Goal: Book appointment/travel/reservation

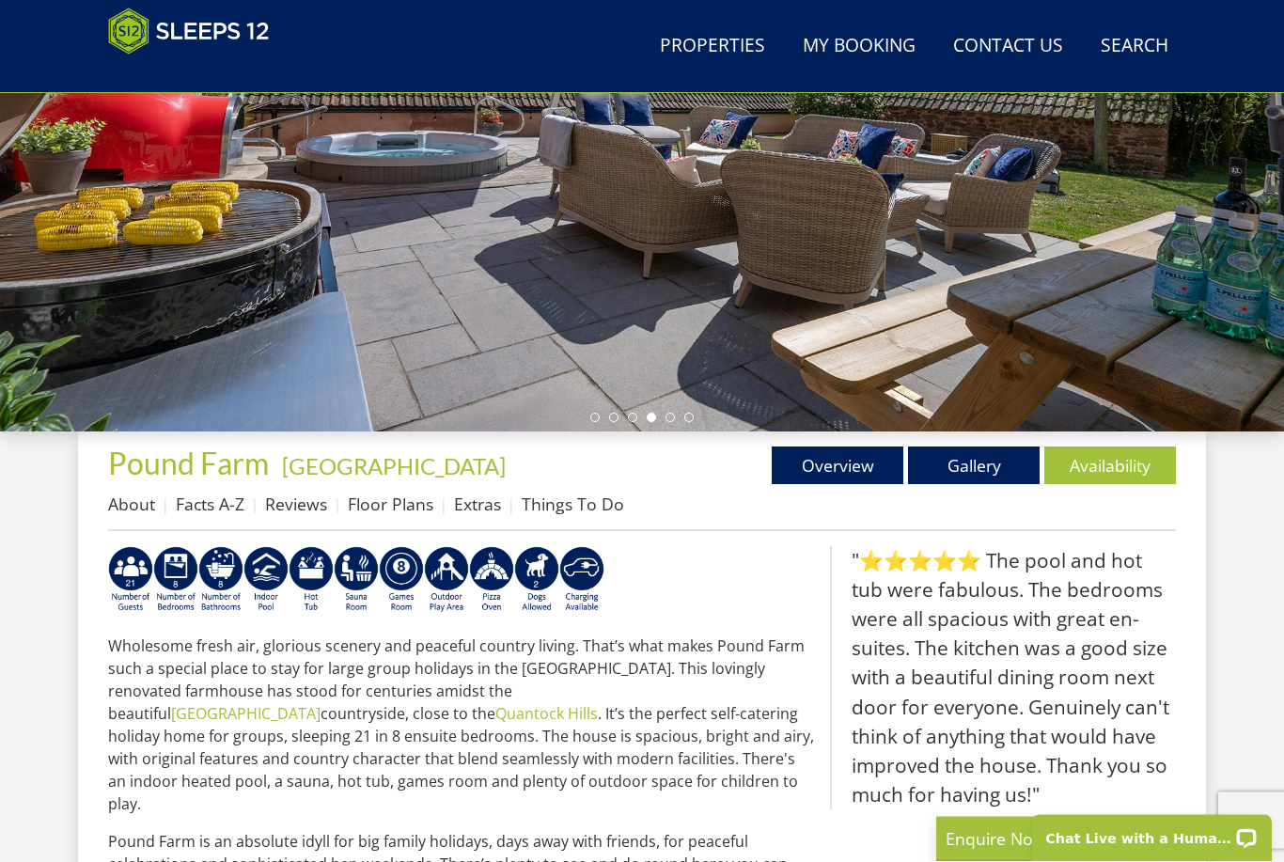
scroll to position [373, 0]
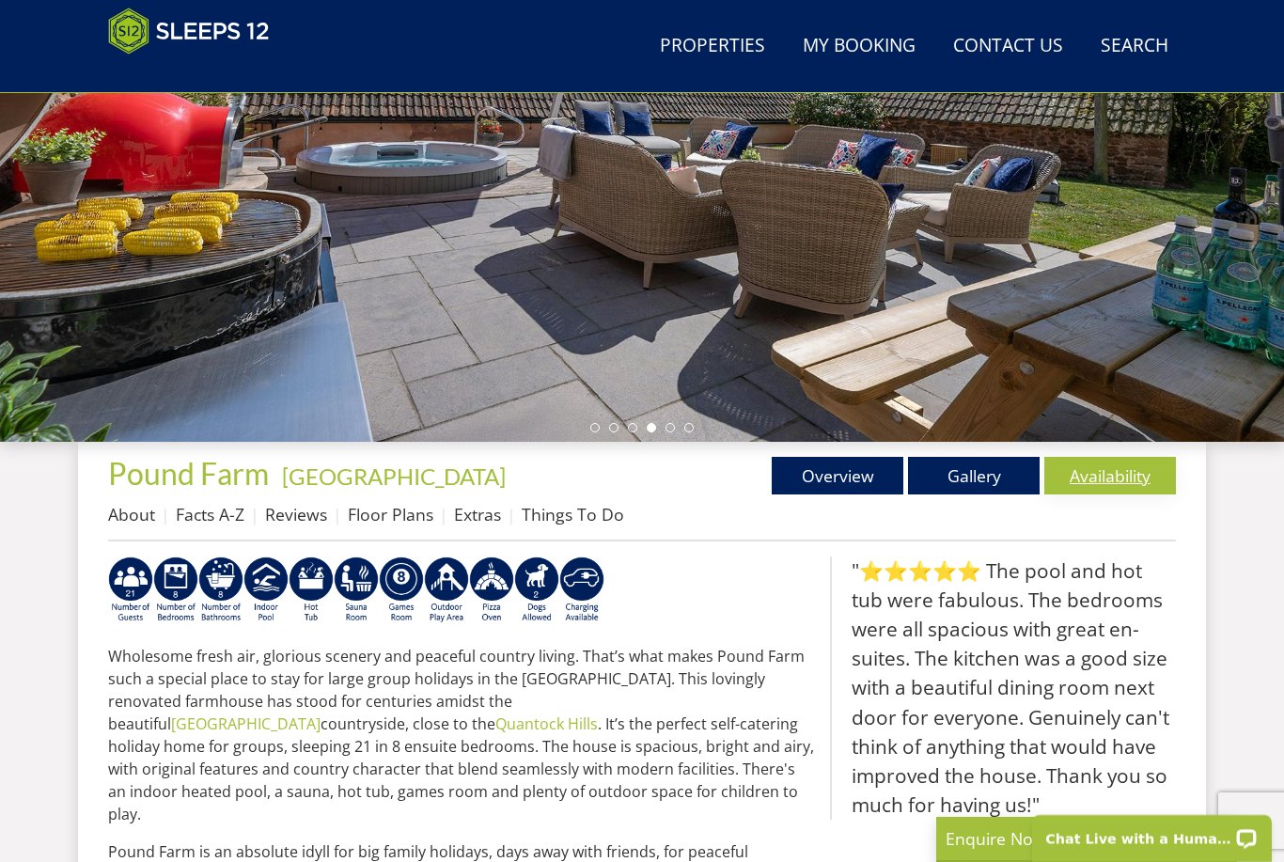
click at [1123, 473] on link "Availability" at bounding box center [1111, 476] width 132 height 38
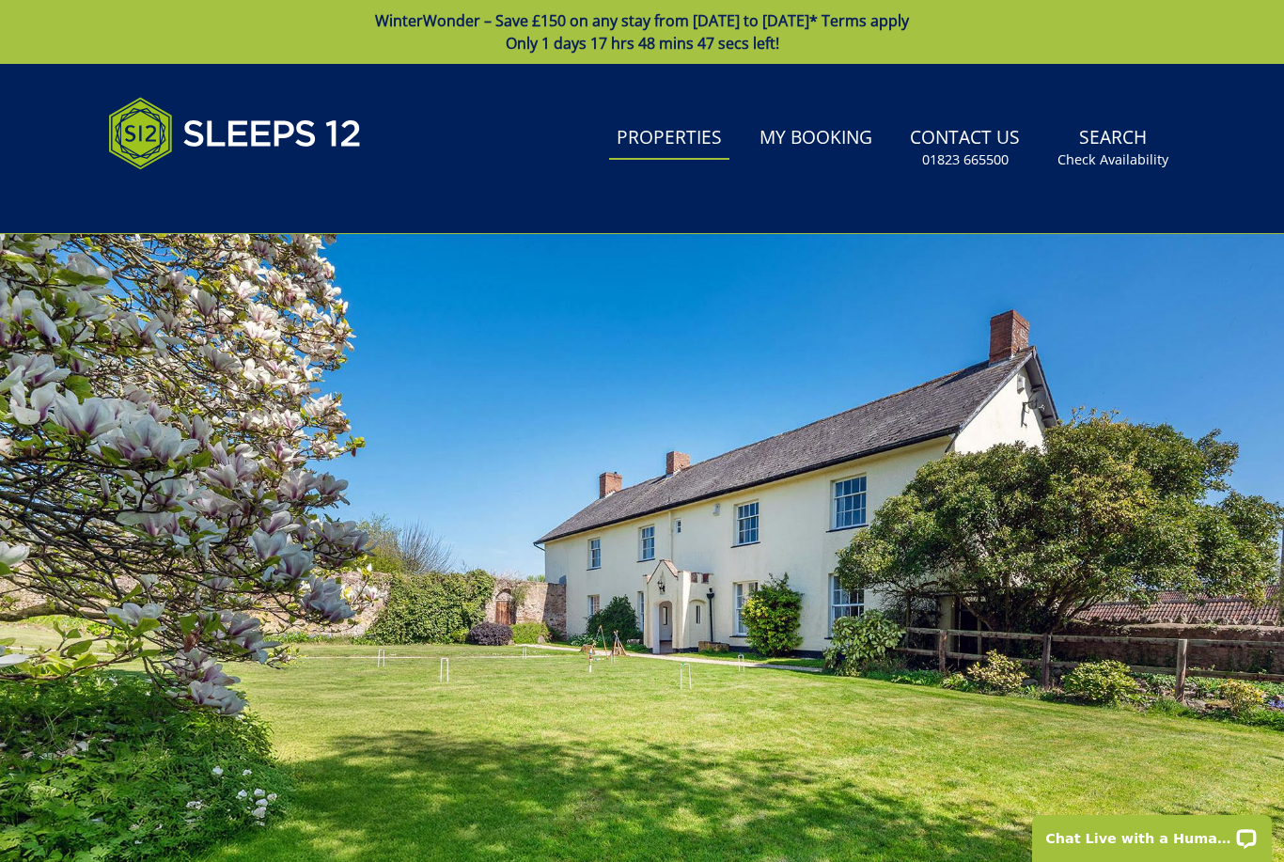
click at [686, 137] on link "Properties" at bounding box center [669, 139] width 120 height 42
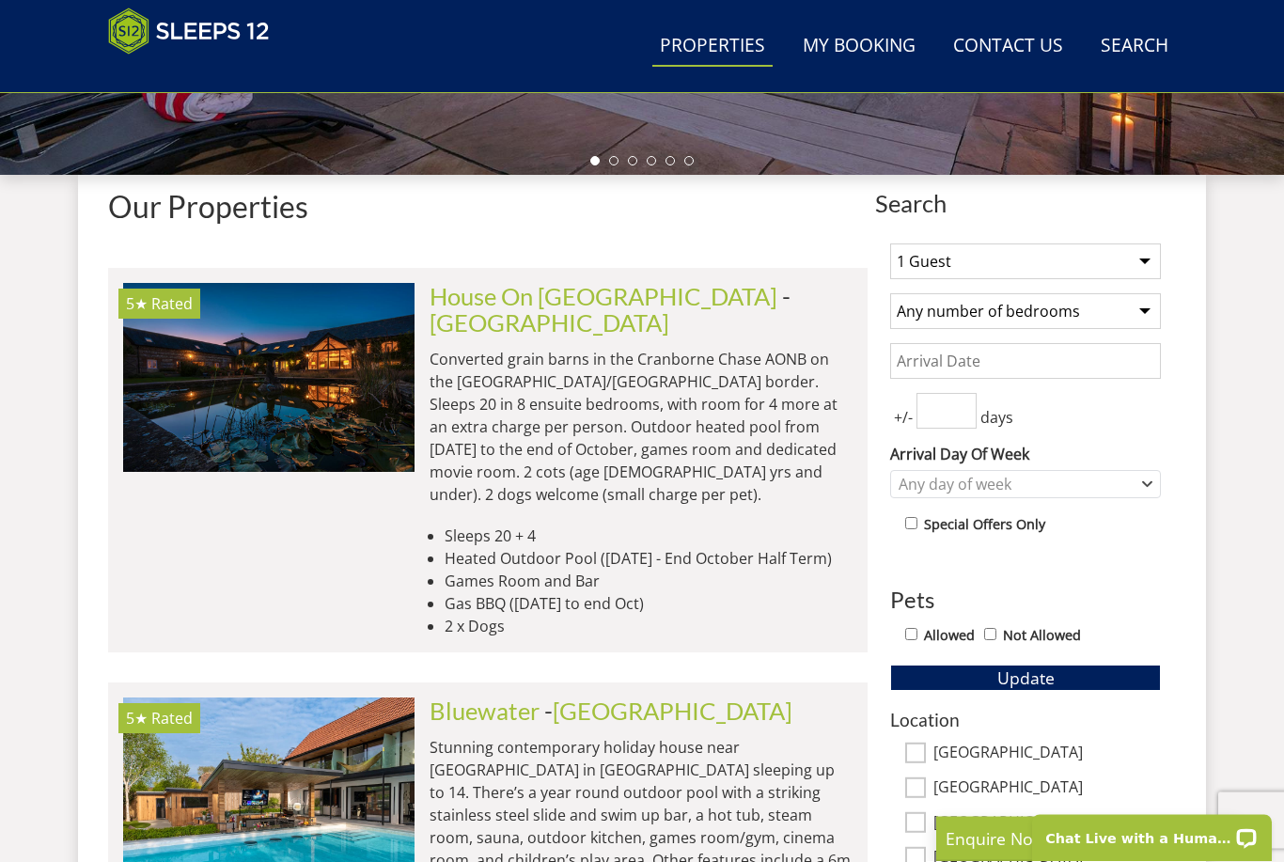
scroll to position [640, 0]
click at [1140, 244] on select "1 Guest 2 Guests 3 Guests 4 Guests 5 Guests 6 Guests 7 Guests 8 Guests 9 Guests…" at bounding box center [1025, 262] width 271 height 36
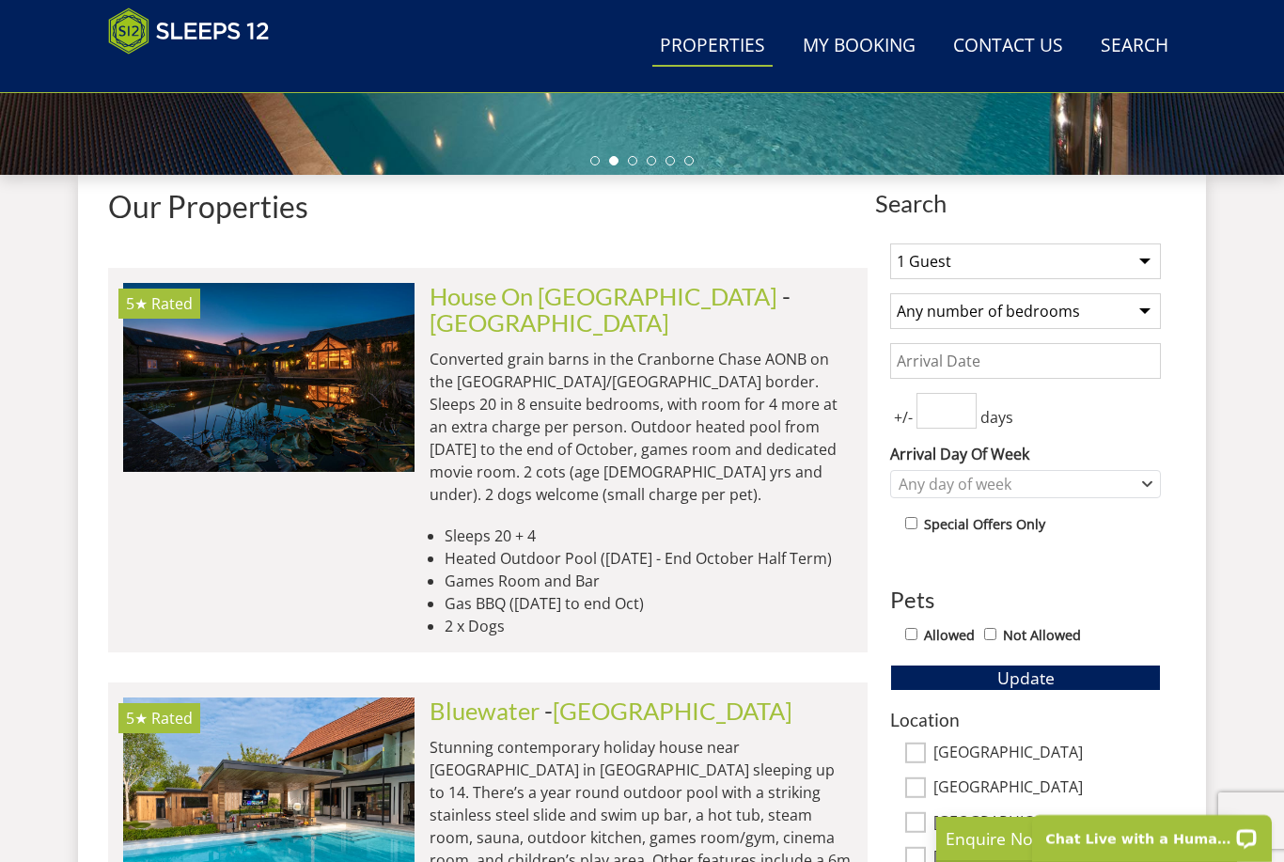
select select "4"
click at [1146, 308] on select "Any number of bedrooms 4 Bedrooms 5 Bedrooms 6 Bedrooms 7 Bedrooms 8 Bedrooms 9…" at bounding box center [1025, 311] width 271 height 36
select select "4"
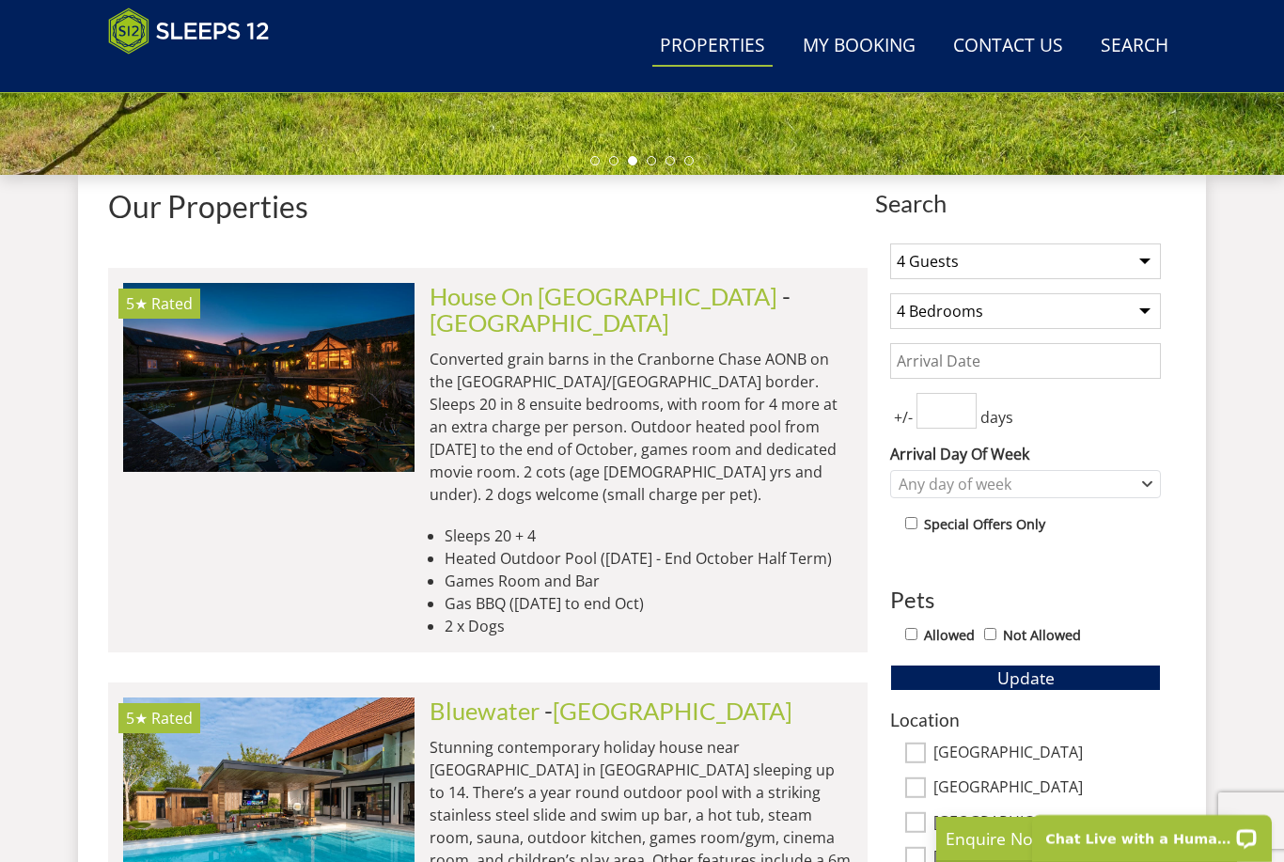
click at [920, 624] on div "Allowed Not Allowed" at bounding box center [1033, 636] width 256 height 27
click at [1015, 480] on div "Any day of week" at bounding box center [1016, 484] width 244 height 21
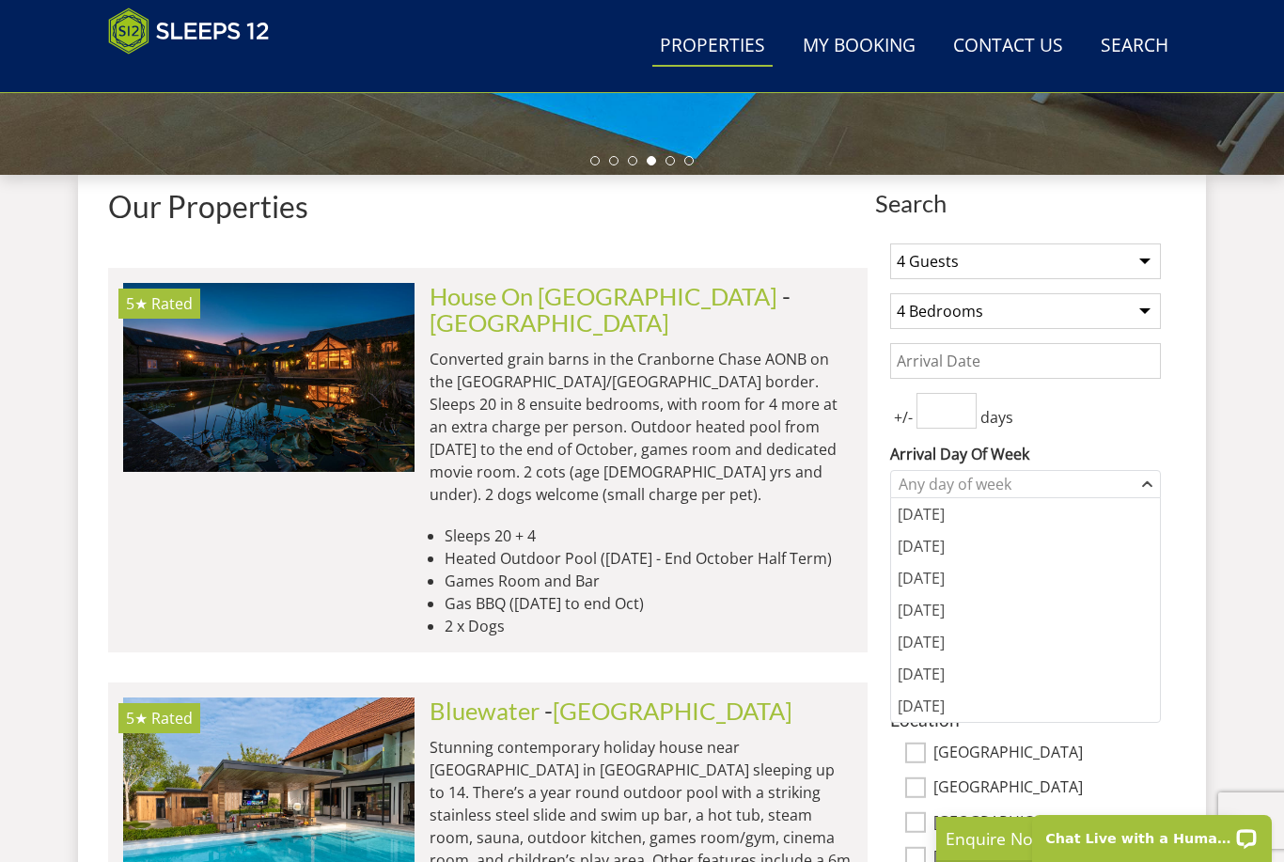
click at [1126, 344] on input "Date" at bounding box center [1025, 361] width 271 height 36
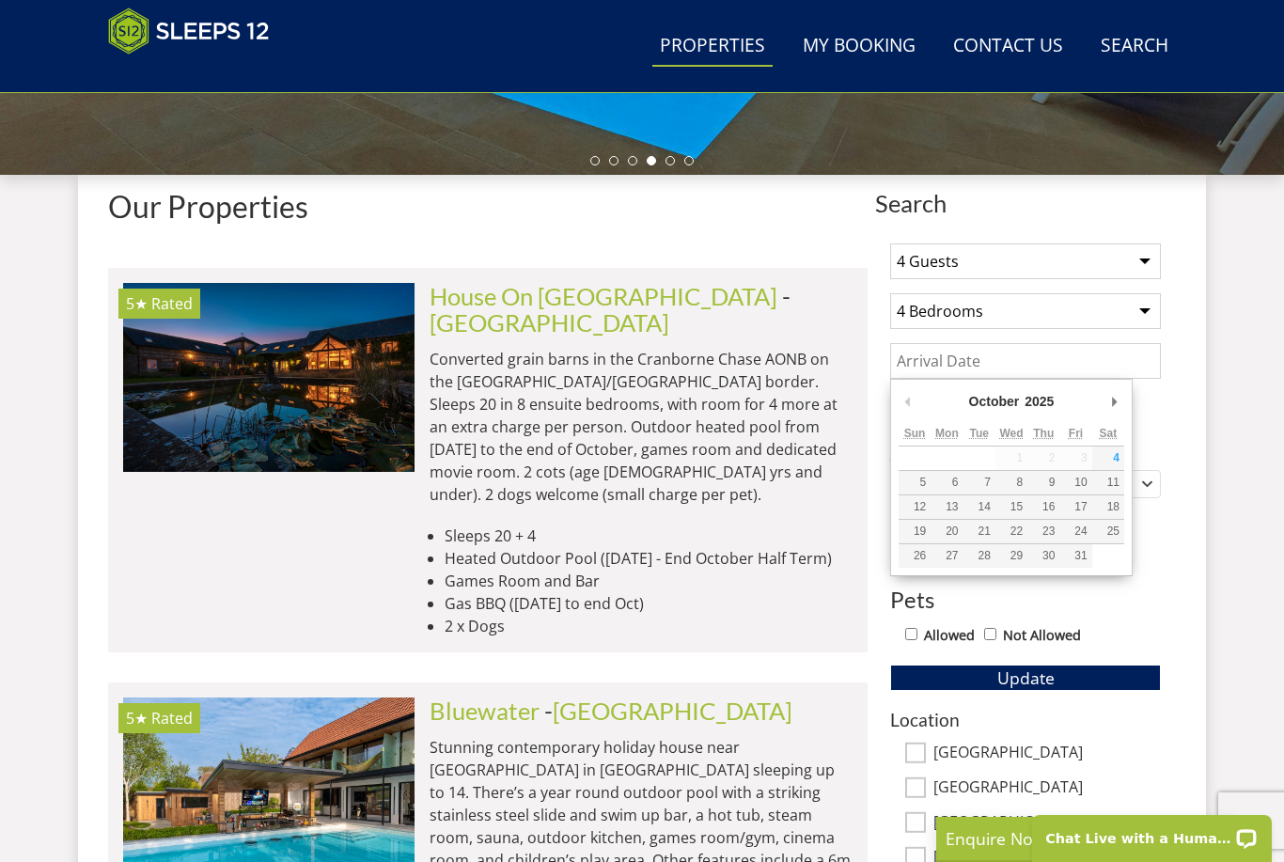
type input "[DATE]"
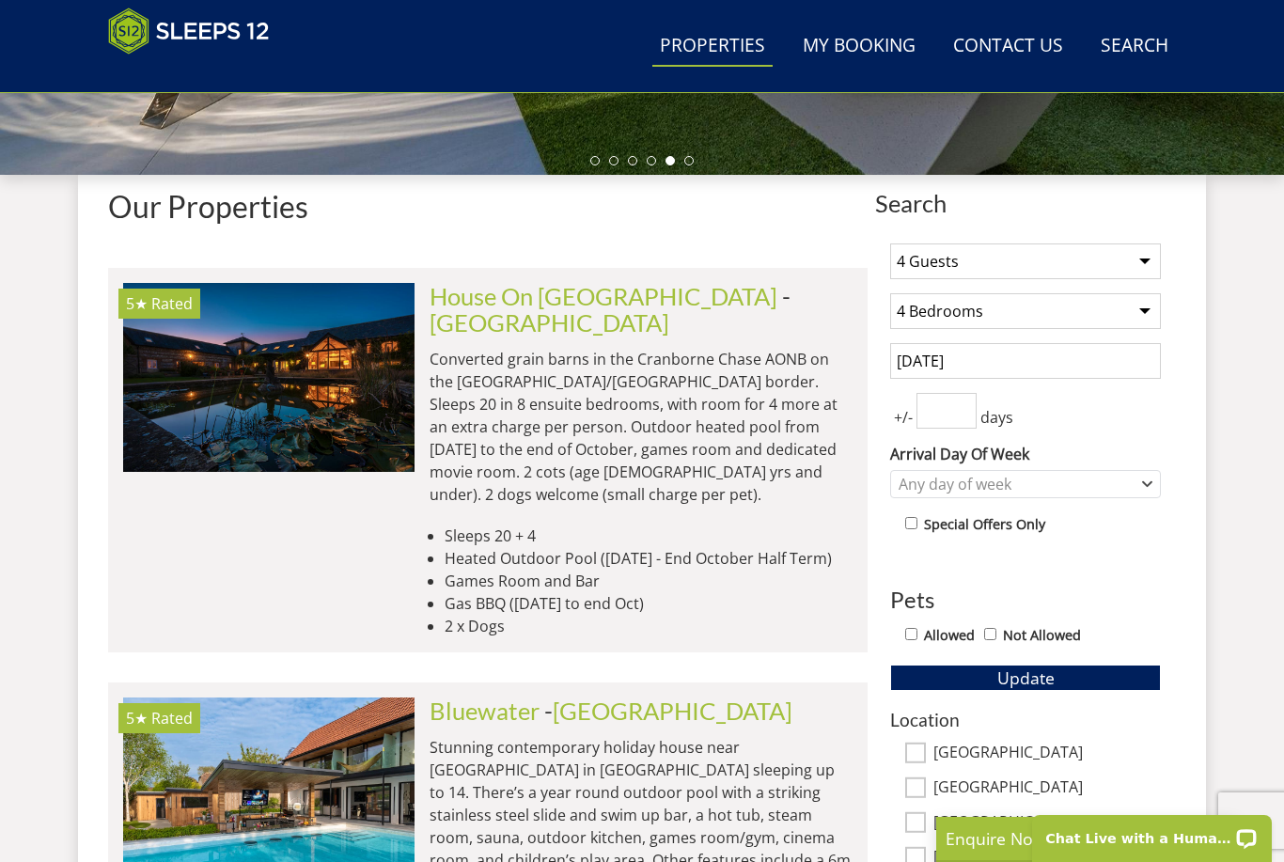
click at [957, 403] on input "number" at bounding box center [947, 411] width 60 height 36
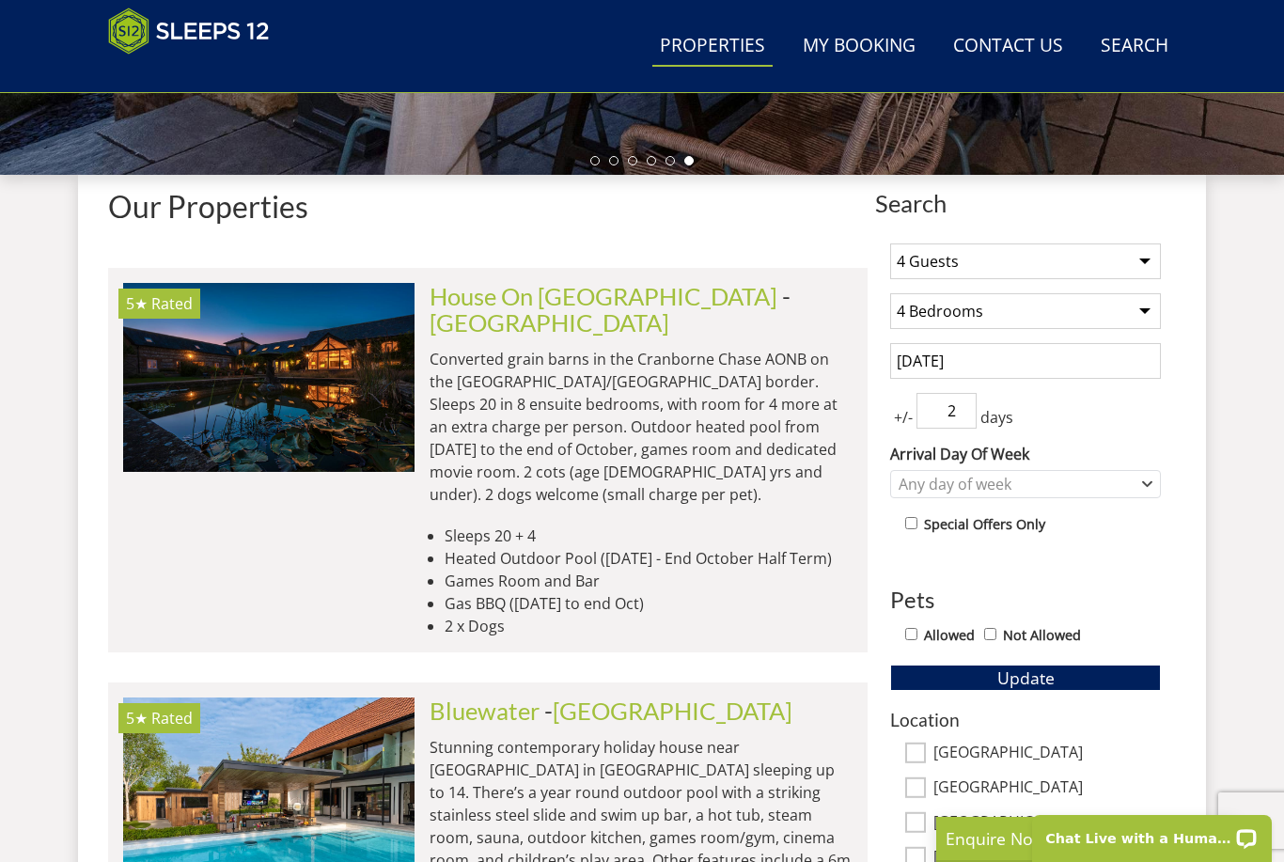
type input "2"
click at [918, 621] on div "1 Guest 2 Guests 3 Guests 4 Guests 5 Guests 6 Guests 7 Guests 8 Guests 9 Guests…" at bounding box center [1025, 741] width 301 height 1026
click at [916, 628] on input "Allowed" at bounding box center [911, 634] width 12 height 12
checkbox input "true"
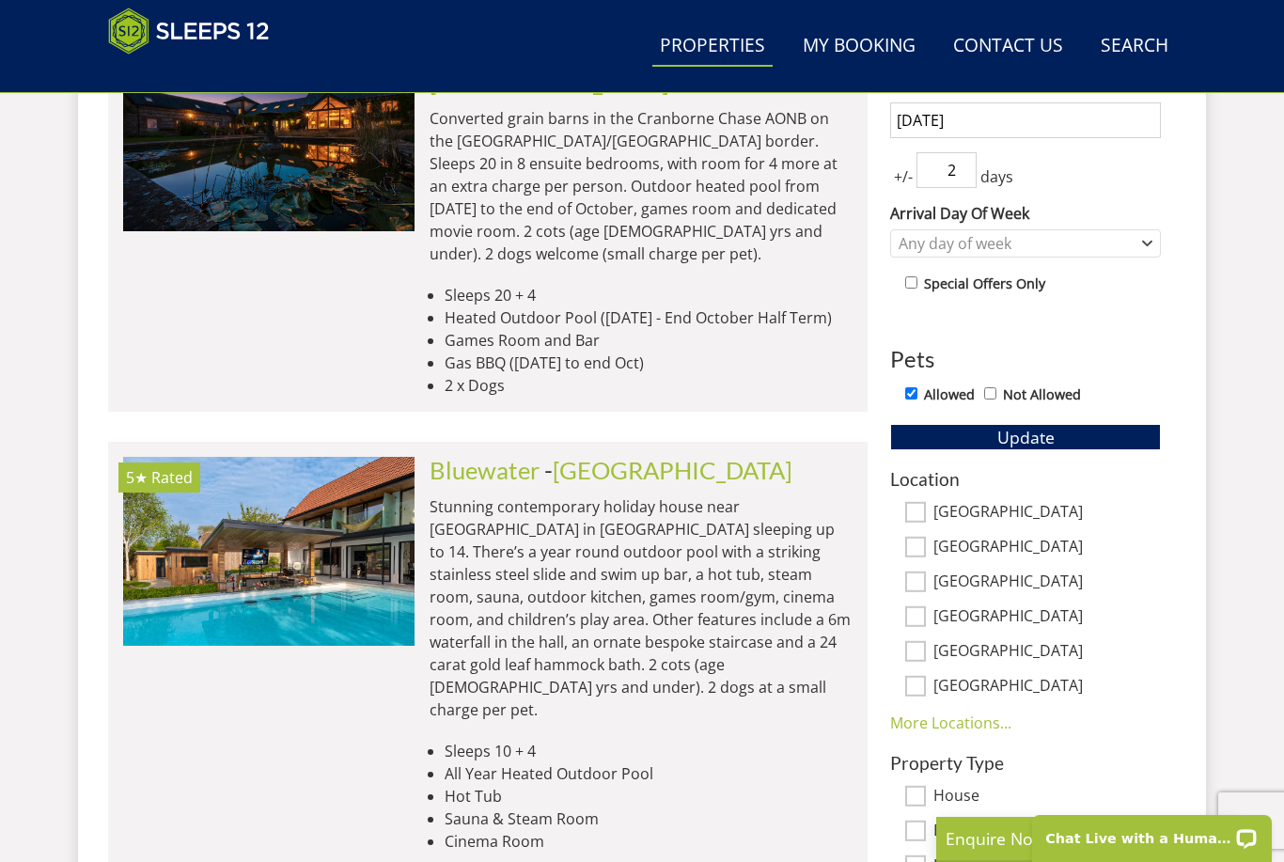
scroll to position [879, 0]
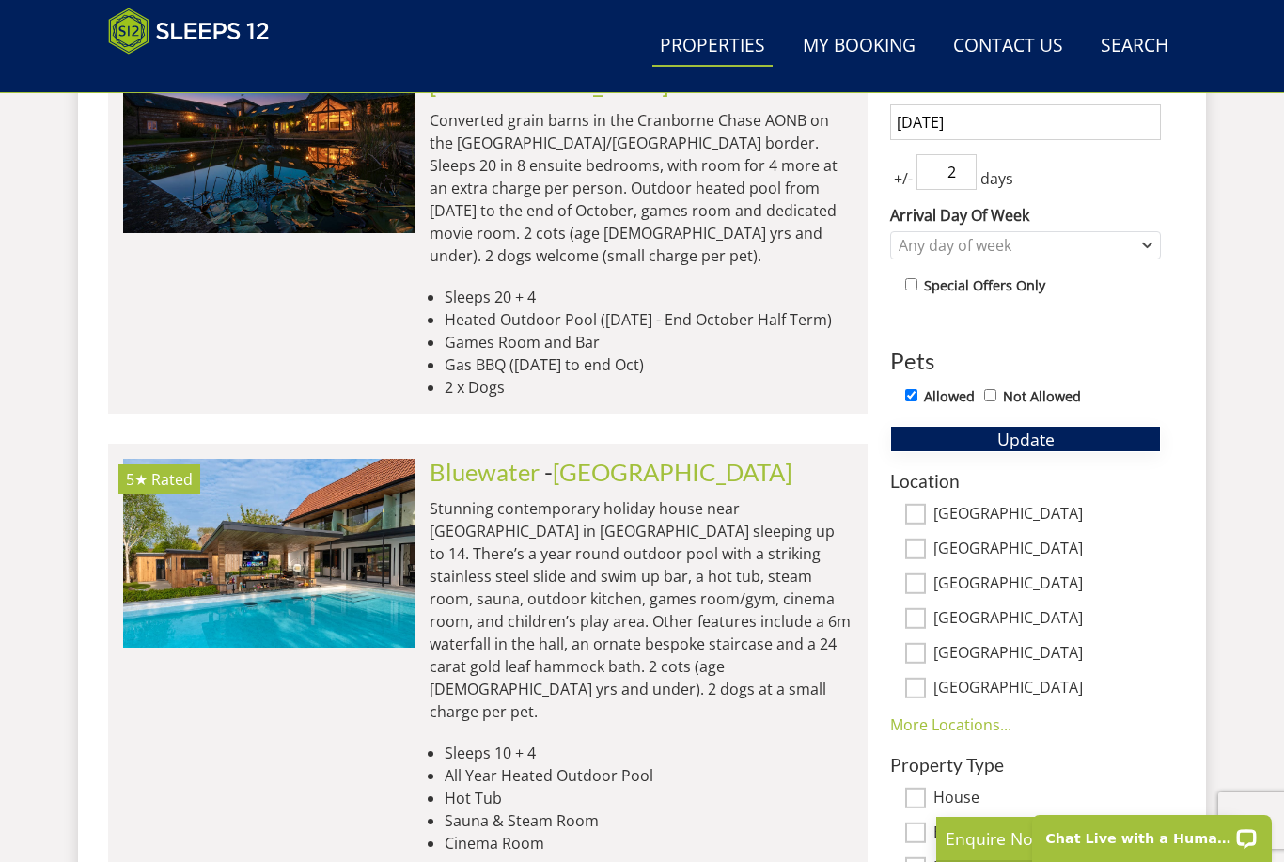
click at [1115, 432] on button "Update" at bounding box center [1025, 439] width 271 height 26
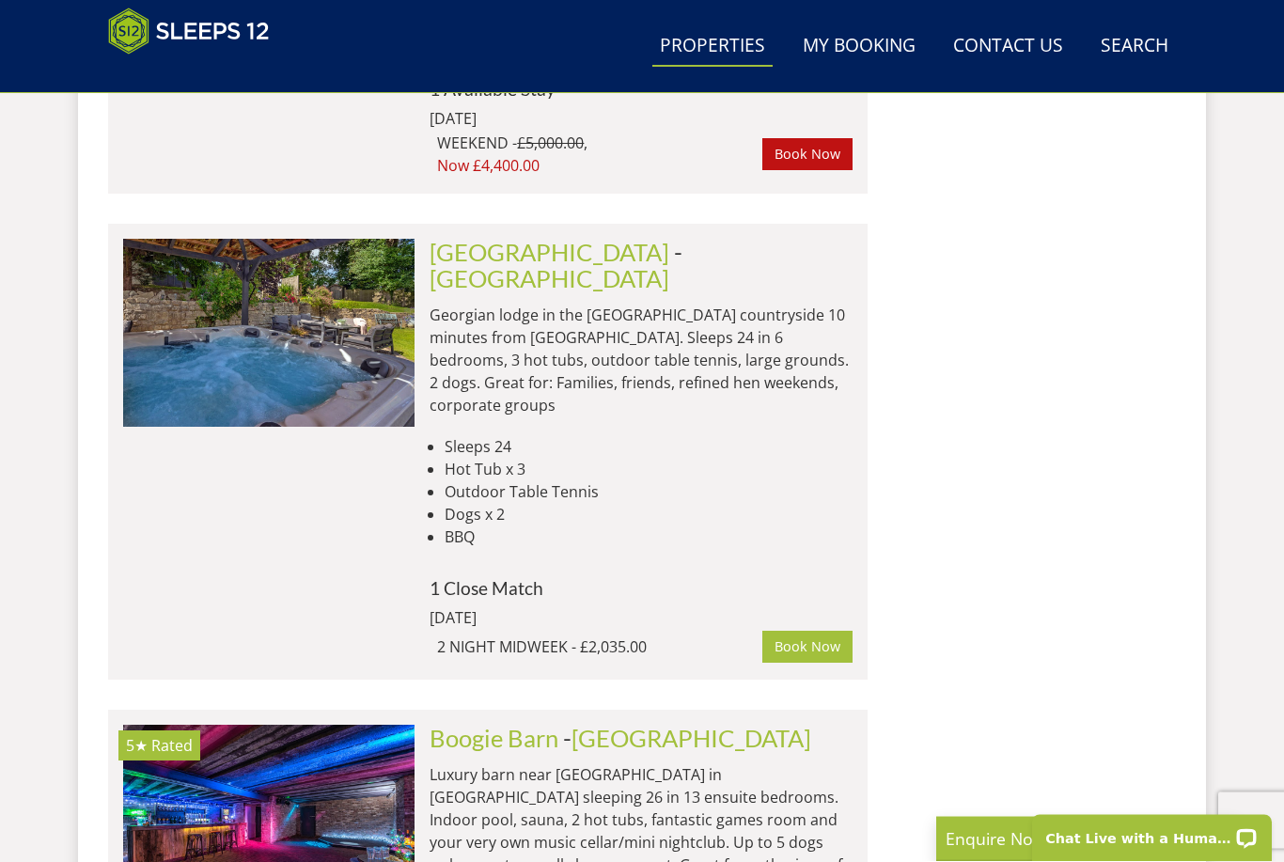
scroll to position [4577, 0]
